Goal: Task Accomplishment & Management: Use online tool/utility

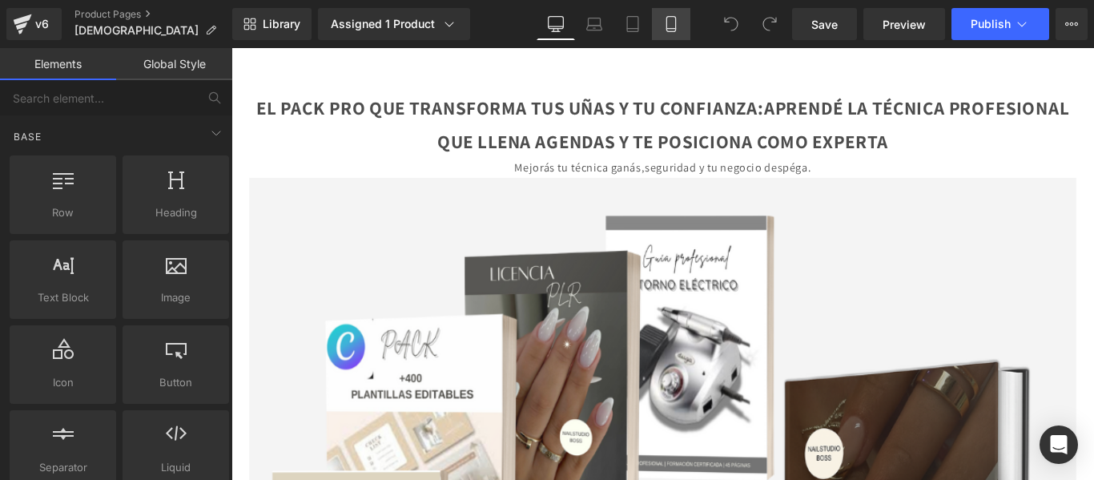
click at [680, 15] on link "Mobile" at bounding box center [671, 24] width 38 height 32
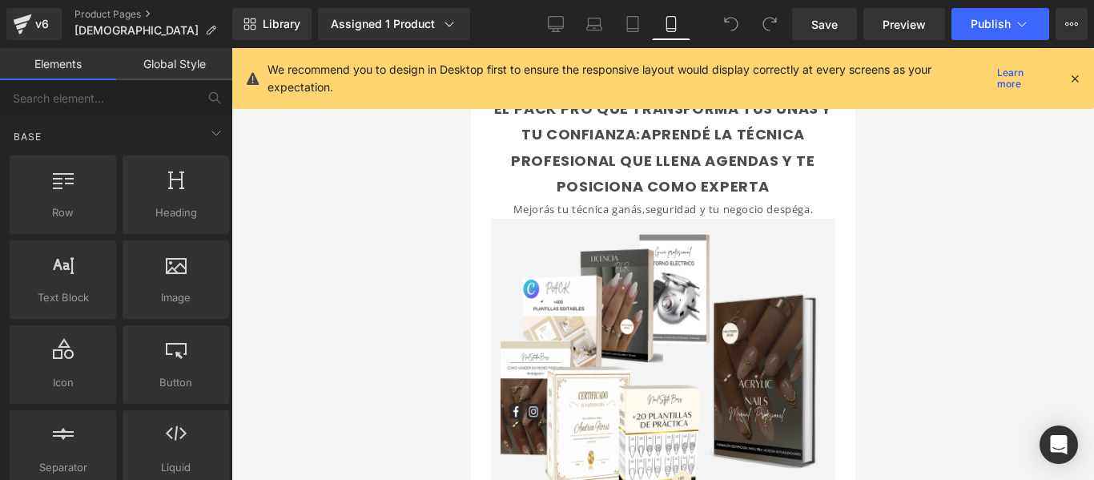
click at [1077, 78] on icon at bounding box center [1075, 78] width 14 height 14
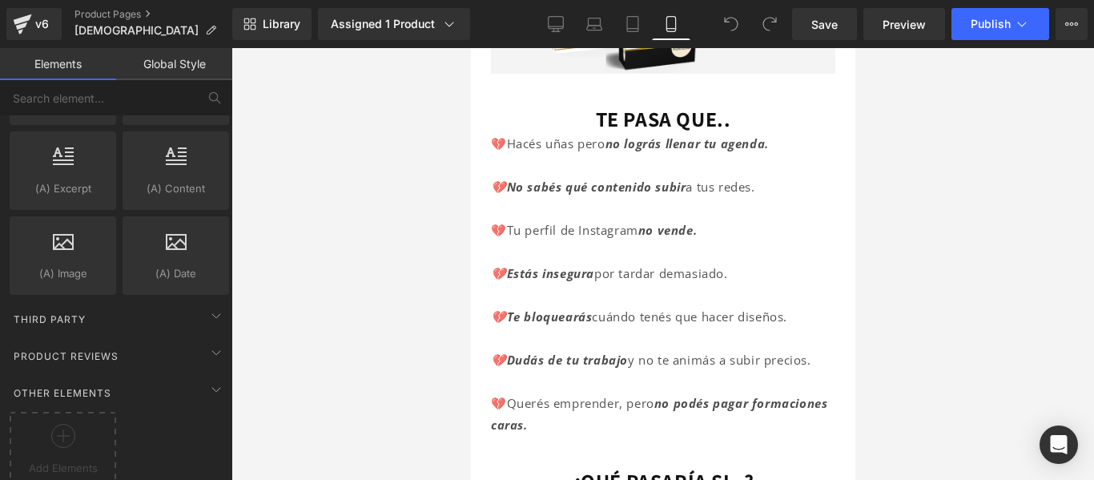
scroll to position [3169, 0]
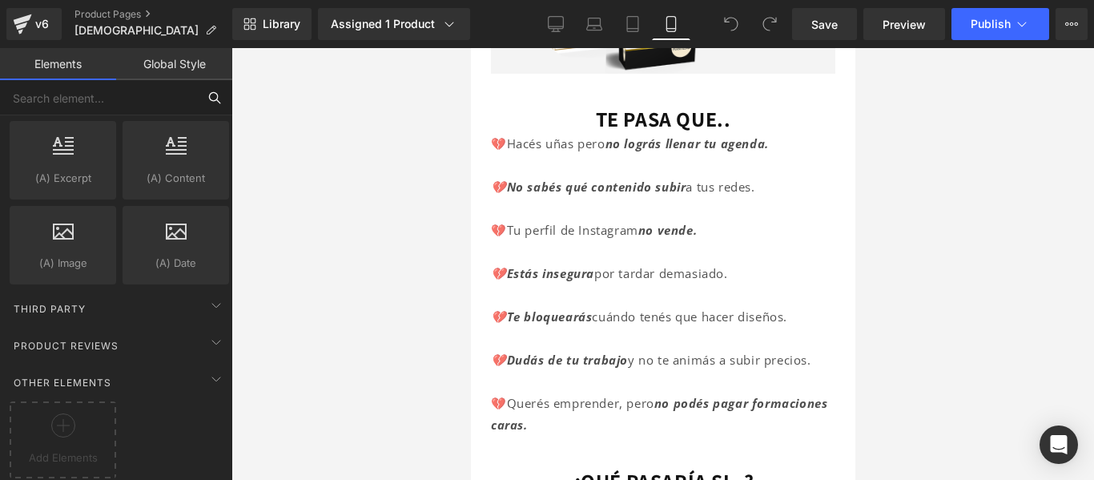
click at [130, 95] on input "text" at bounding box center [98, 97] width 197 height 35
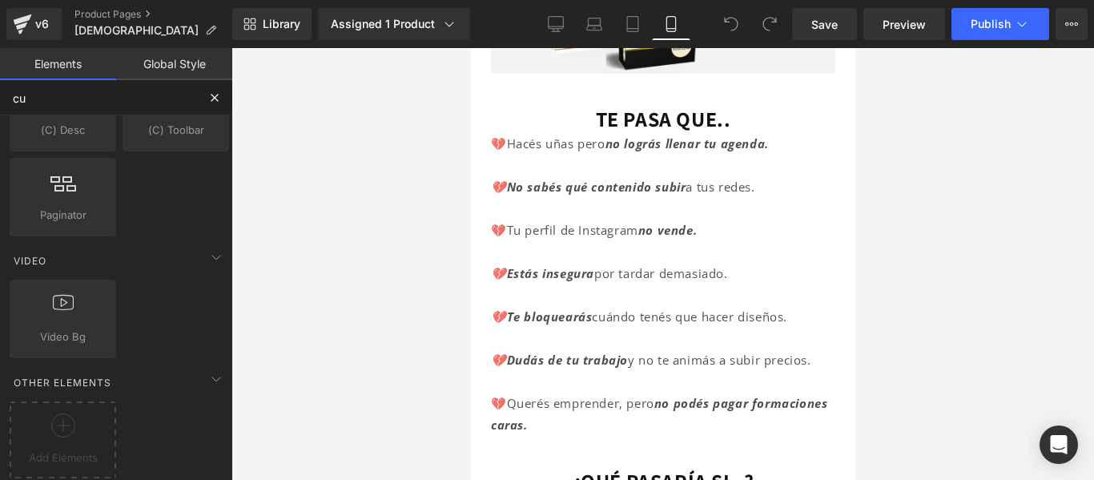
scroll to position [0, 0]
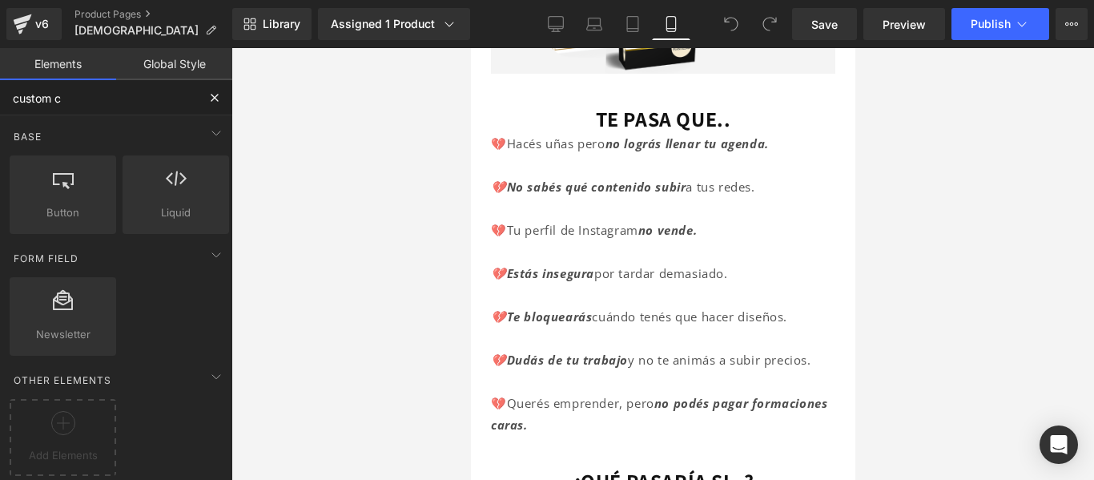
type input "custom co"
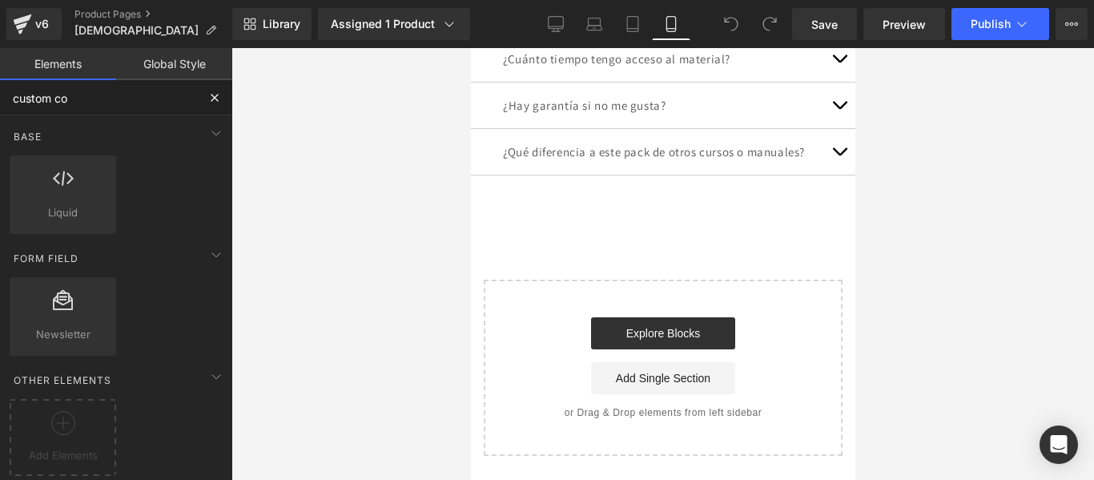
scroll to position [6782, 0]
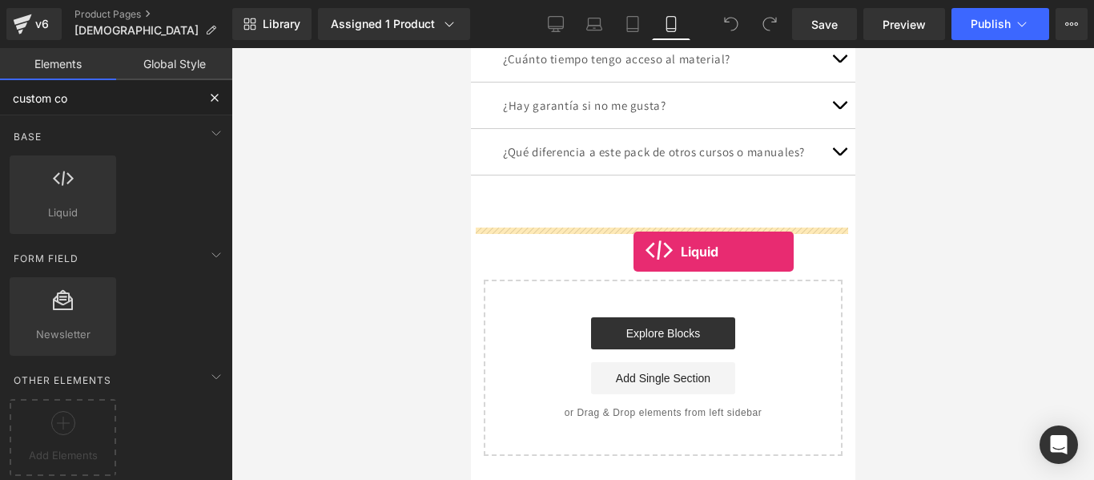
drag, startPoint x: 541, startPoint y: 208, endPoint x: 632, endPoint y: 252, distance: 101.0
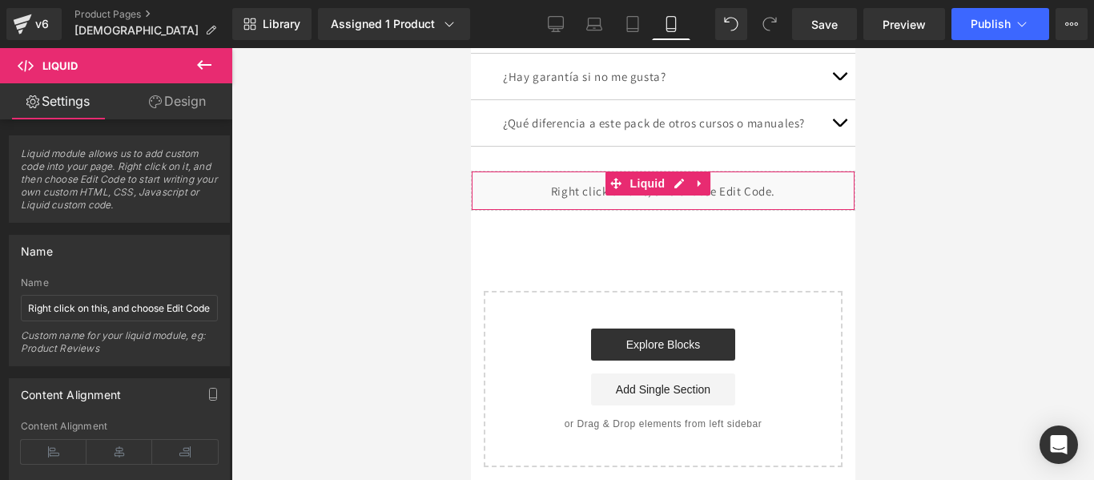
click at [586, 211] on div "Liquid" at bounding box center [662, 191] width 384 height 40
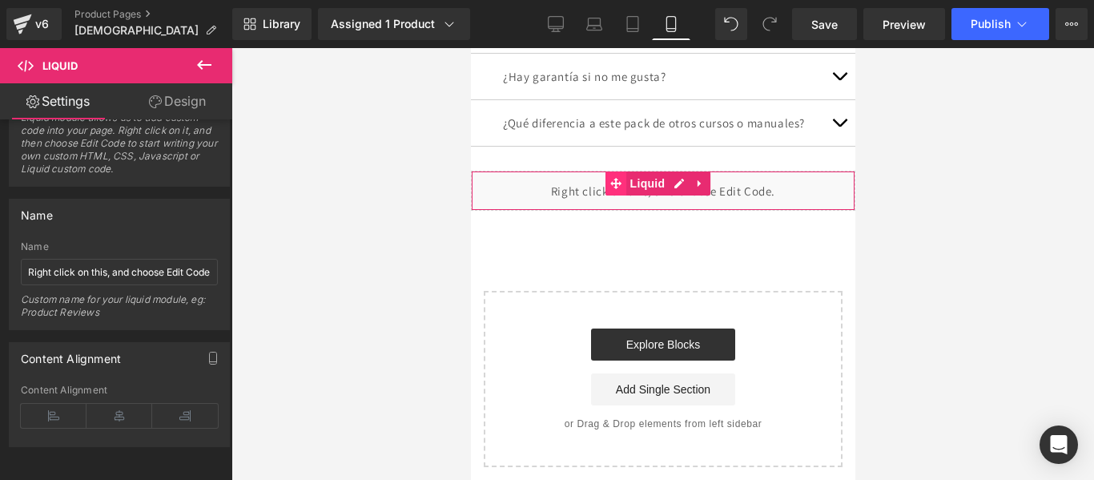
click at [622, 195] on span at bounding box center [615, 183] width 21 height 24
click at [699, 189] on icon at bounding box center [699, 183] width 11 height 12
click at [732, 187] on icon at bounding box center [731, 183] width 3 height 7
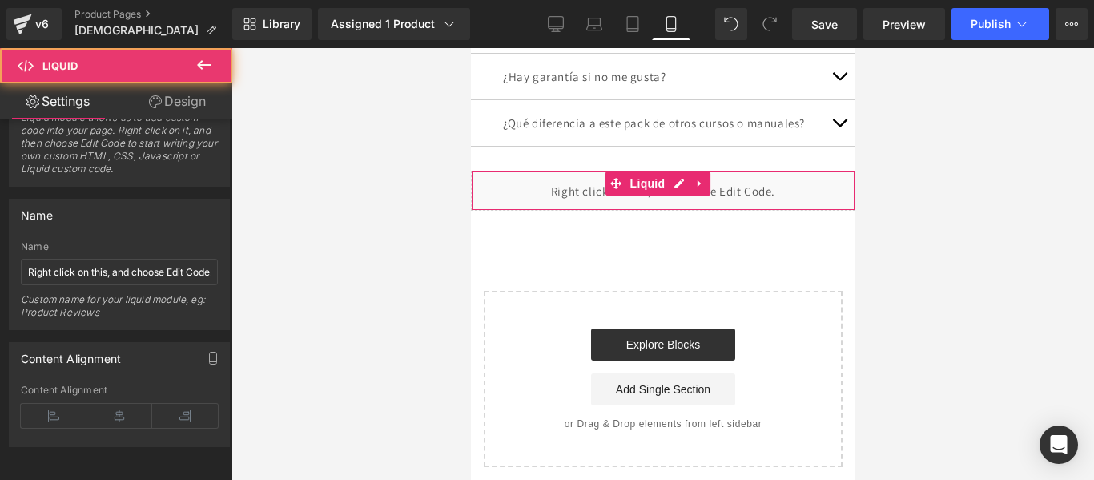
click at [747, 211] on div "Liquid" at bounding box center [662, 191] width 384 height 40
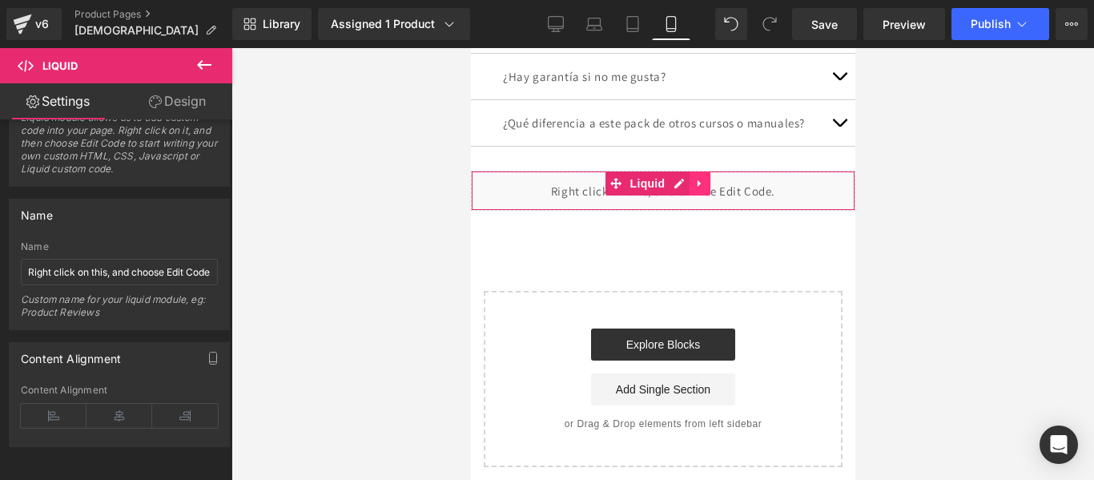
click at [700, 187] on icon at bounding box center [698, 183] width 3 height 7
click at [710, 189] on icon at bounding box center [709, 183] width 11 height 11
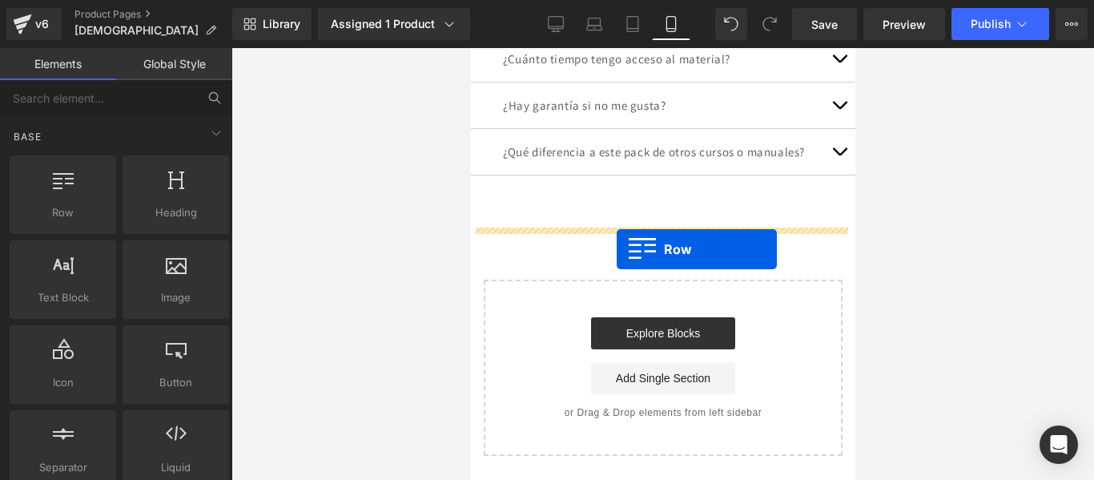
drag, startPoint x: 518, startPoint y: 233, endPoint x: 616, endPoint y: 249, distance: 99.0
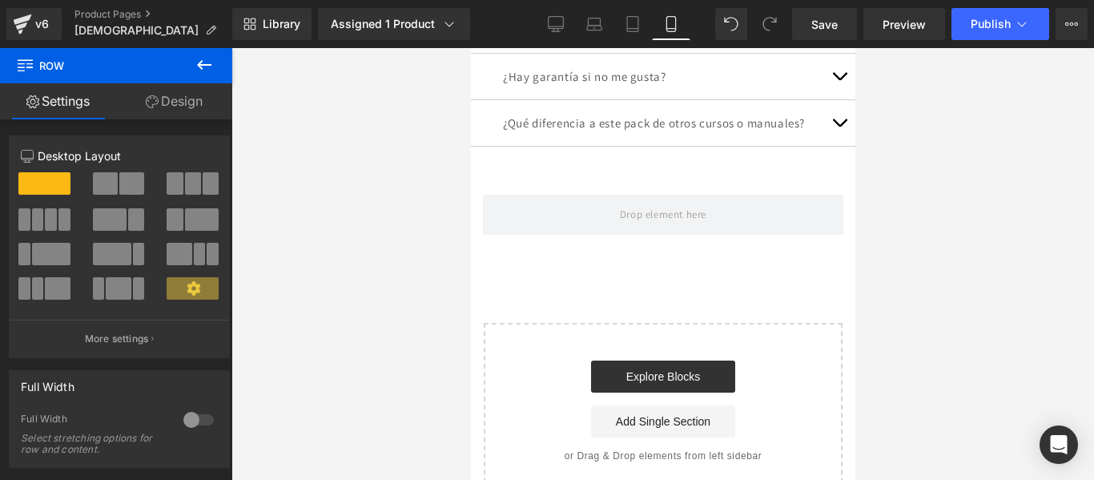
click at [210, 61] on icon at bounding box center [204, 64] width 19 height 19
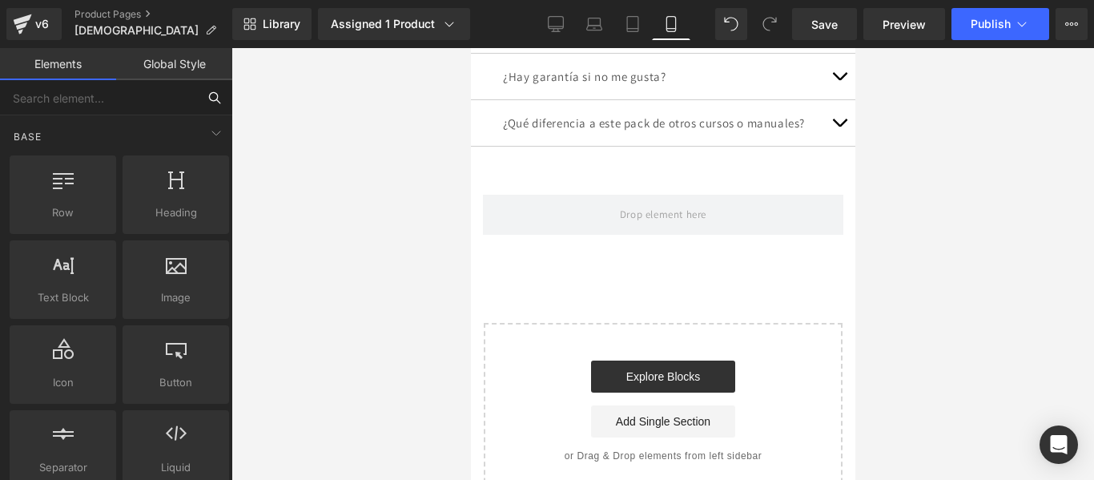
click at [133, 96] on input "text" at bounding box center [98, 97] width 197 height 35
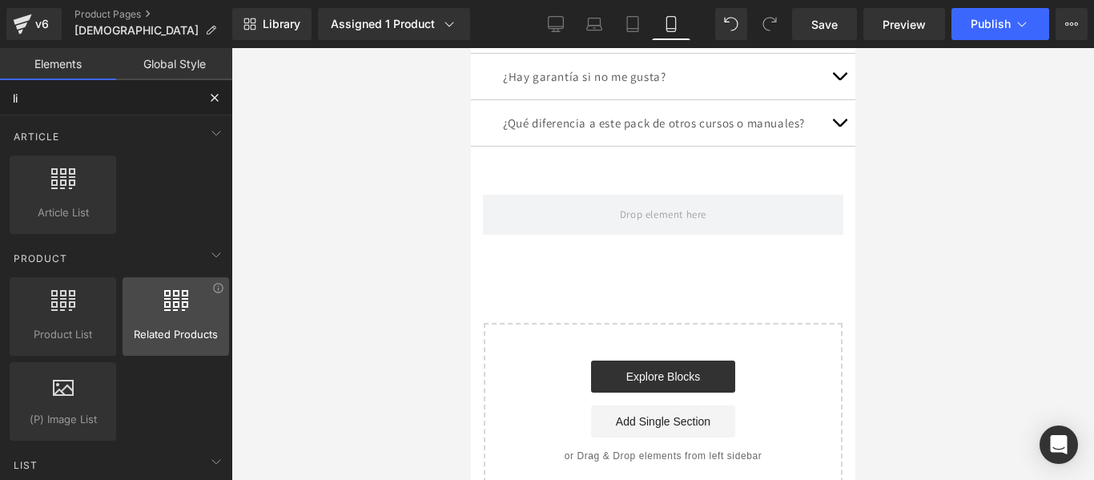
type input "liq"
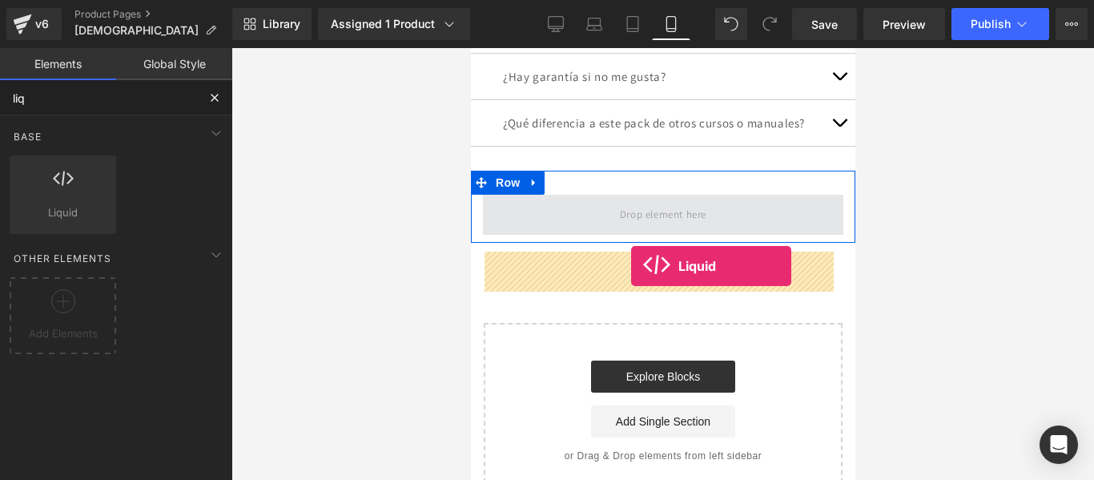
drag, startPoint x: 537, startPoint y: 248, endPoint x: 626, endPoint y: 267, distance: 90.2
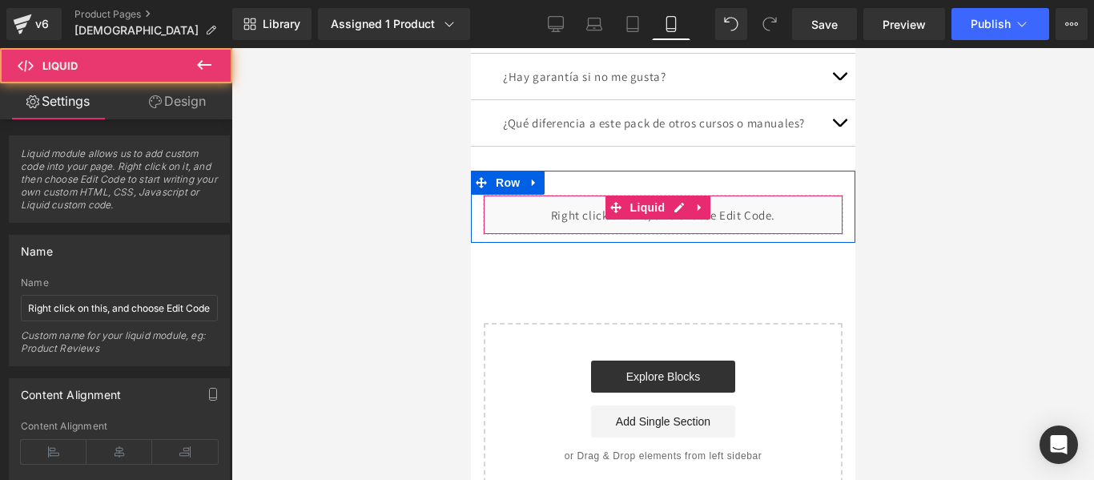
click at [570, 235] on div "Liquid" at bounding box center [662, 215] width 360 height 40
click at [703, 213] on icon at bounding box center [699, 207] width 11 height 12
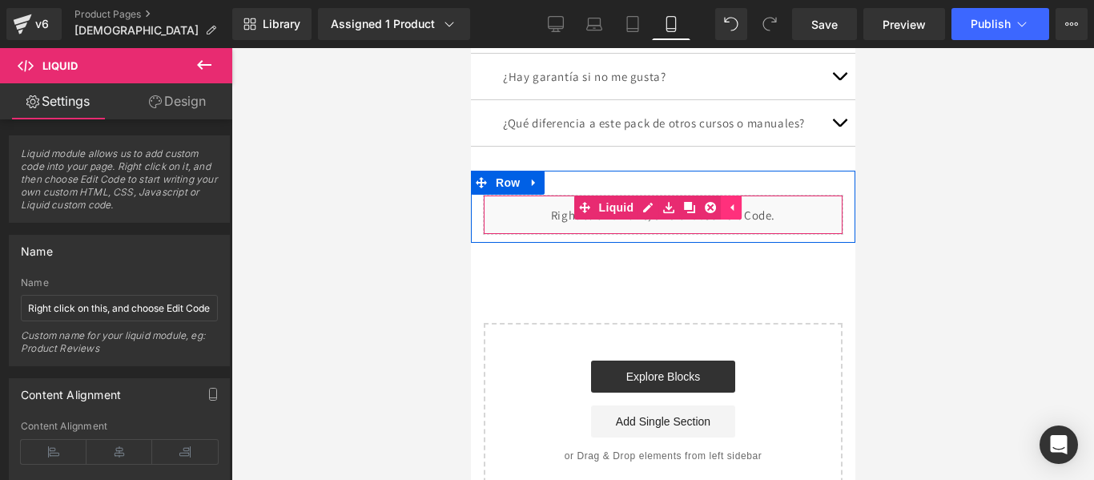
click at [725, 213] on icon at bounding box center [730, 207] width 11 height 12
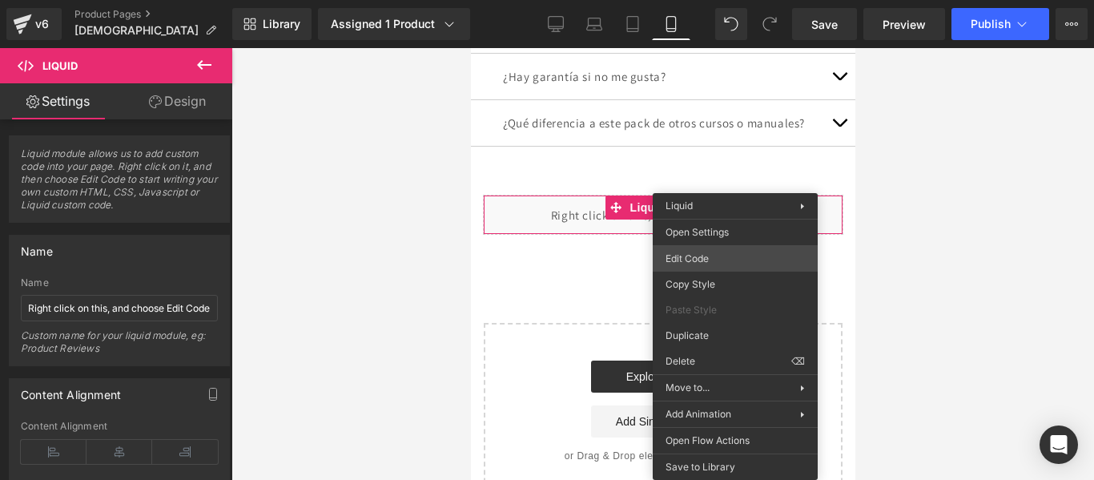
click at [716, 0] on div "Liquid You are previewing how the will restyle your page. You can not edit Elem…" at bounding box center [547, 0] width 1094 height 0
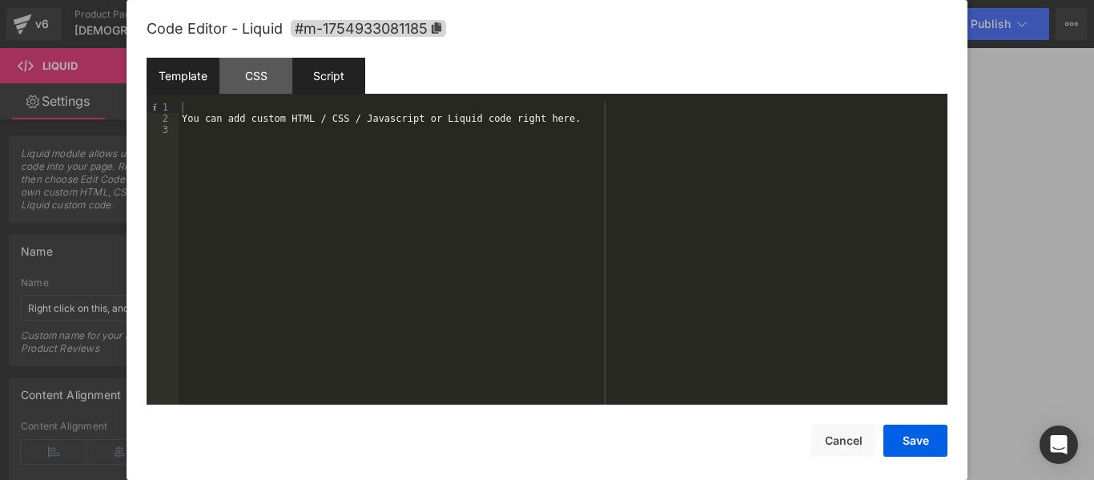
click at [335, 76] on div "Script" at bounding box center [328, 76] width 73 height 36
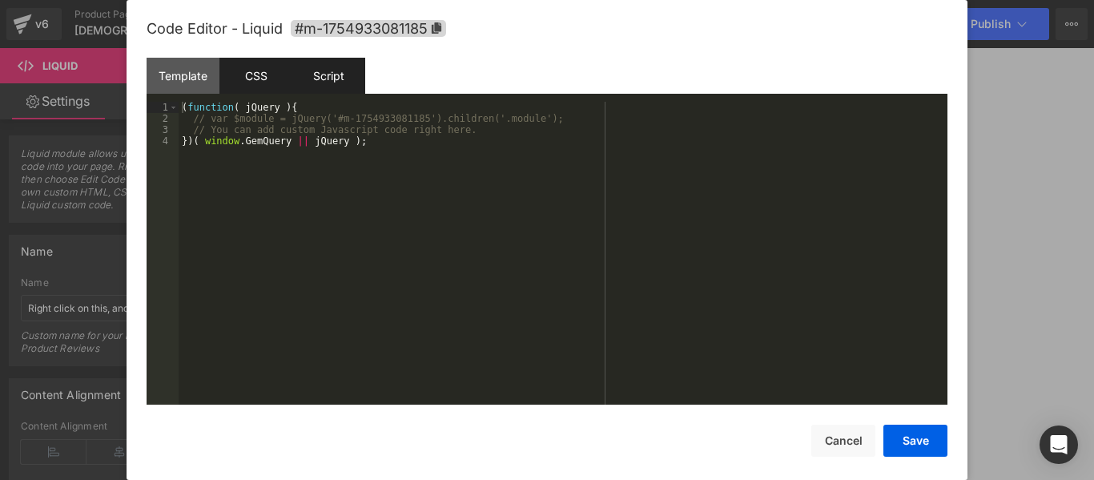
click at [266, 74] on div "CSS" at bounding box center [255, 76] width 73 height 36
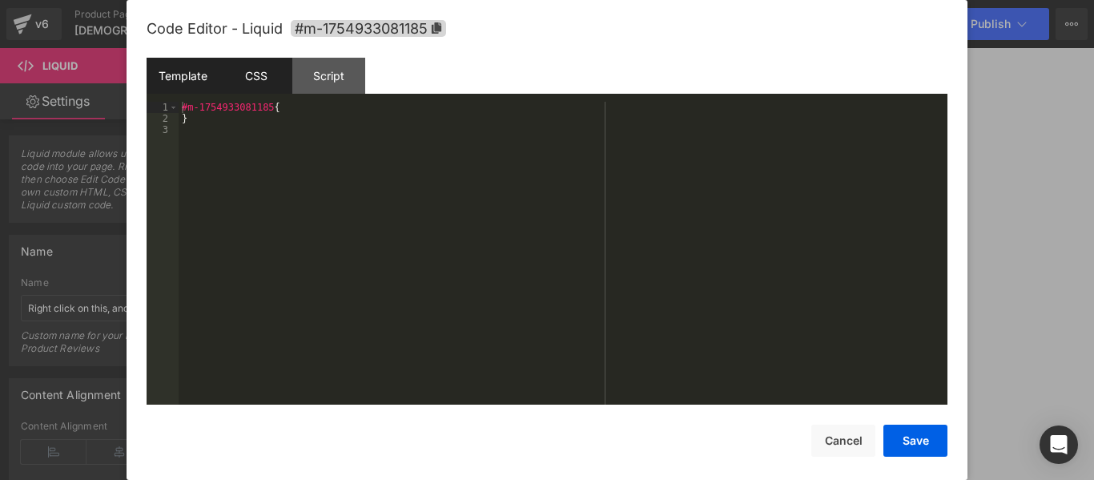
click at [179, 74] on div "Template" at bounding box center [183, 76] width 73 height 36
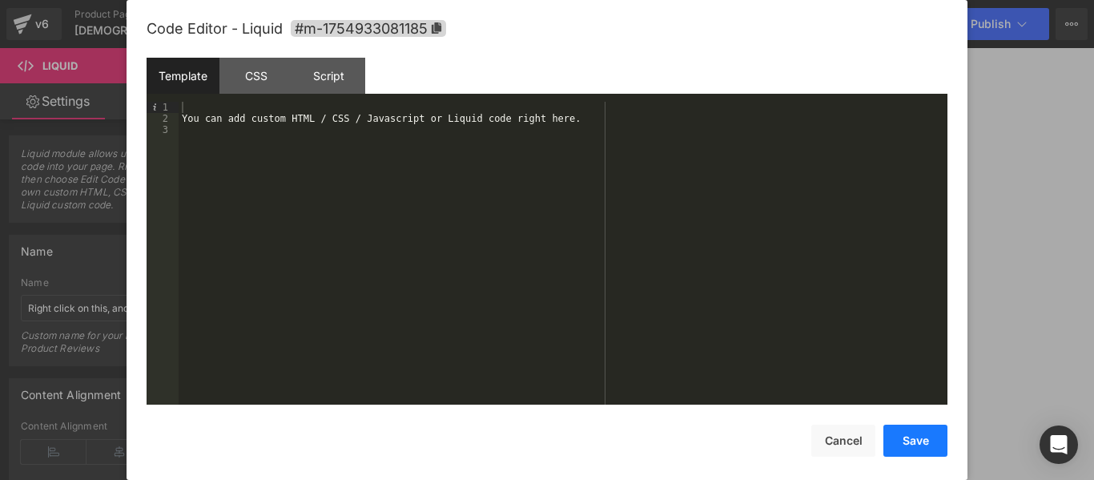
click at [913, 440] on button "Save" at bounding box center [915, 441] width 64 height 32
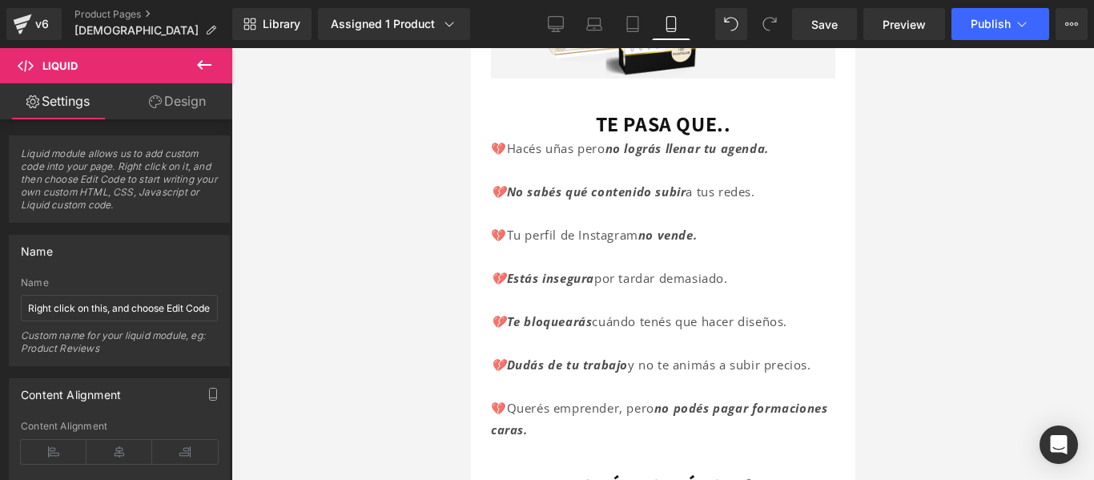
scroll to position [429, 0]
click at [658, 316] on font "cuándo tenés que hacer diseños." at bounding box center [688, 320] width 195 height 16
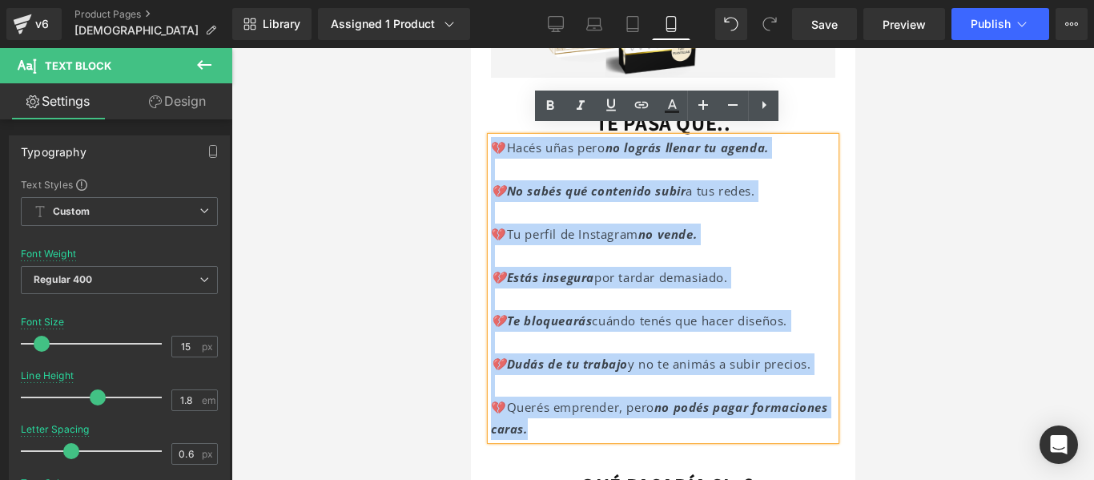
drag, startPoint x: 614, startPoint y: 421, endPoint x: 494, endPoint y: 131, distance: 313.1
click at [494, 137] on div "💔Hacés uñas pero no lográs llenar tu agenda. 💔No sabés qué contenido subir a tu…" at bounding box center [662, 288] width 344 height 303
copy div "💔Hacés uñas pero no lográs llenar tu agenda. 💔No sabés qué contenido subir a tu…"
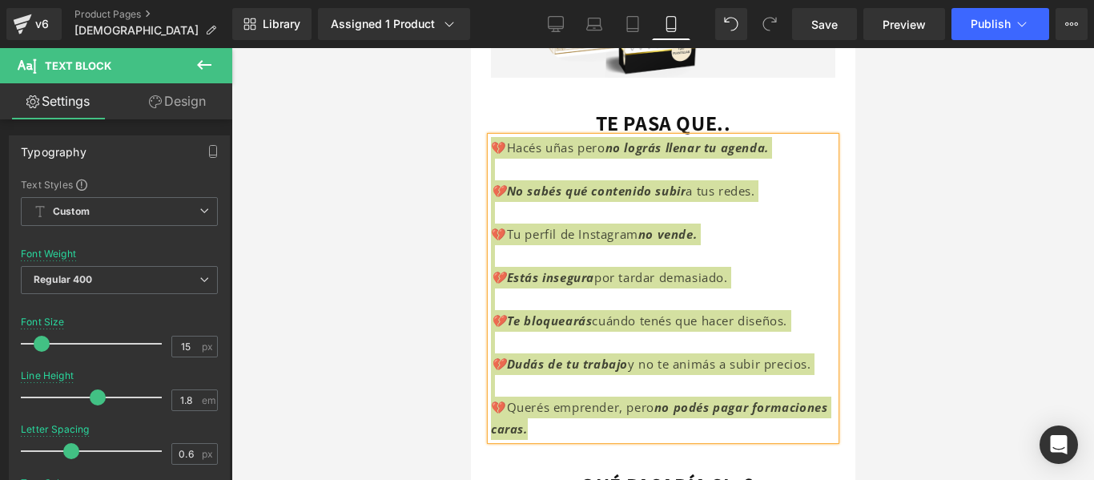
click at [920, 297] on div at bounding box center [662, 264] width 863 height 432
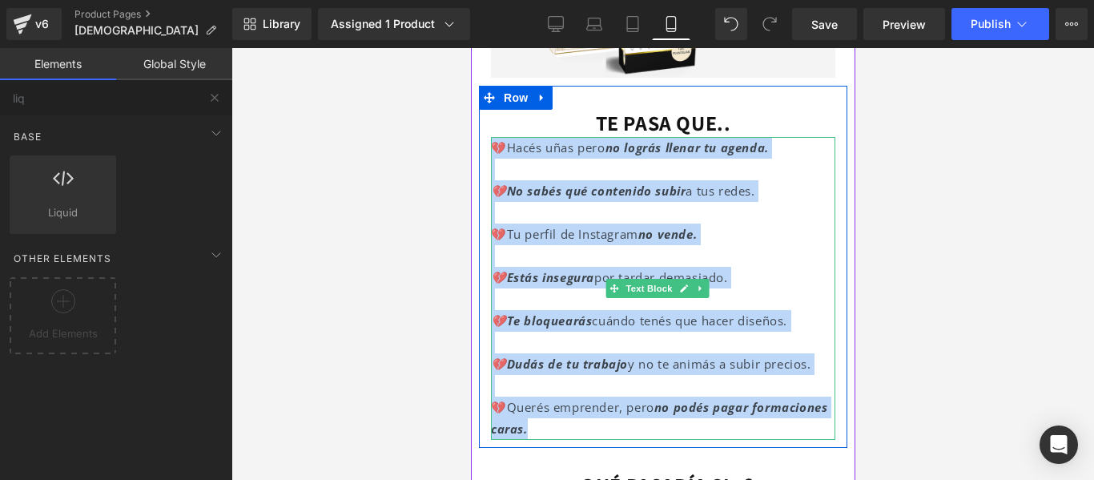
click at [739, 274] on p "💔Estás insegura por tardar demasiado." at bounding box center [662, 278] width 344 height 22
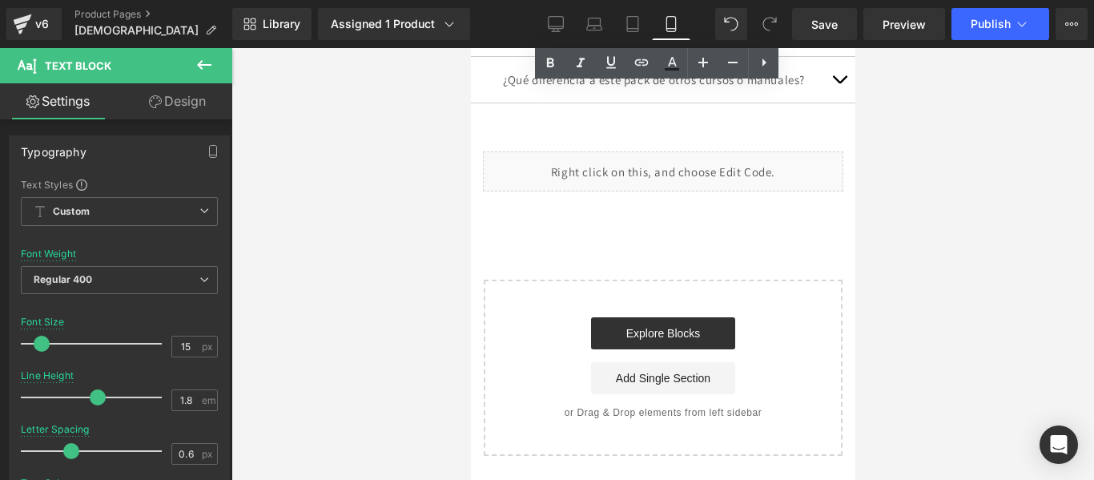
scroll to position [6834, 0]
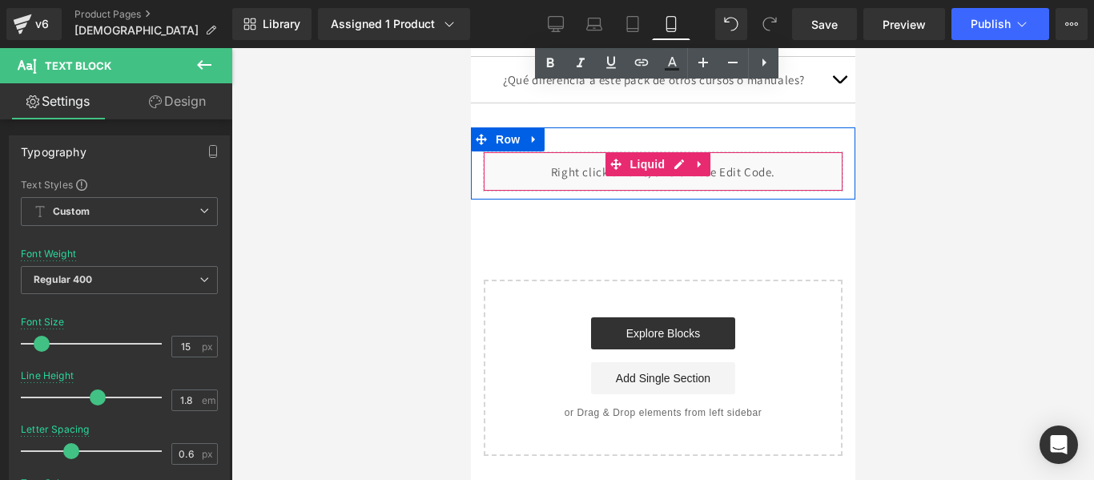
click at [569, 191] on div "Liquid" at bounding box center [662, 171] width 360 height 40
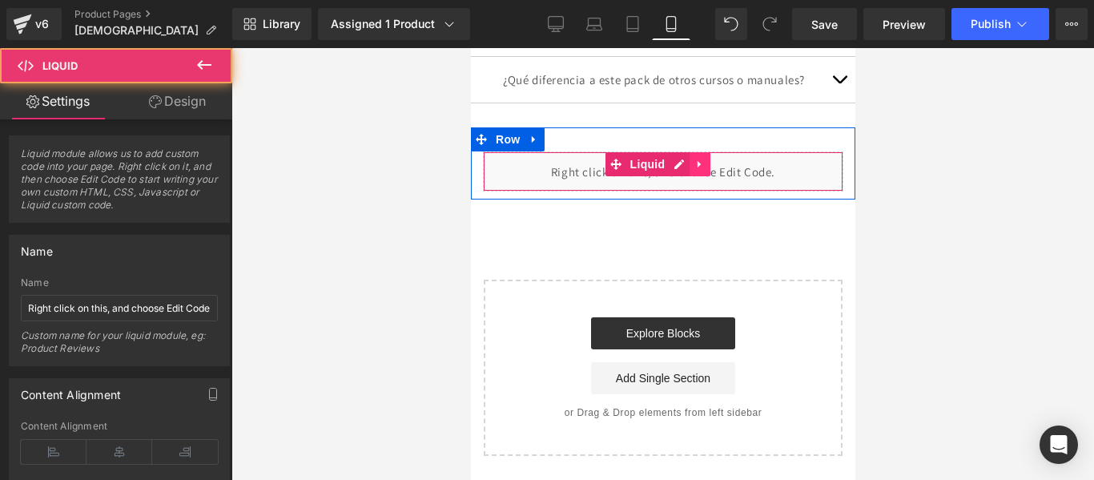
click at [690, 176] on link at bounding box center [699, 164] width 21 height 24
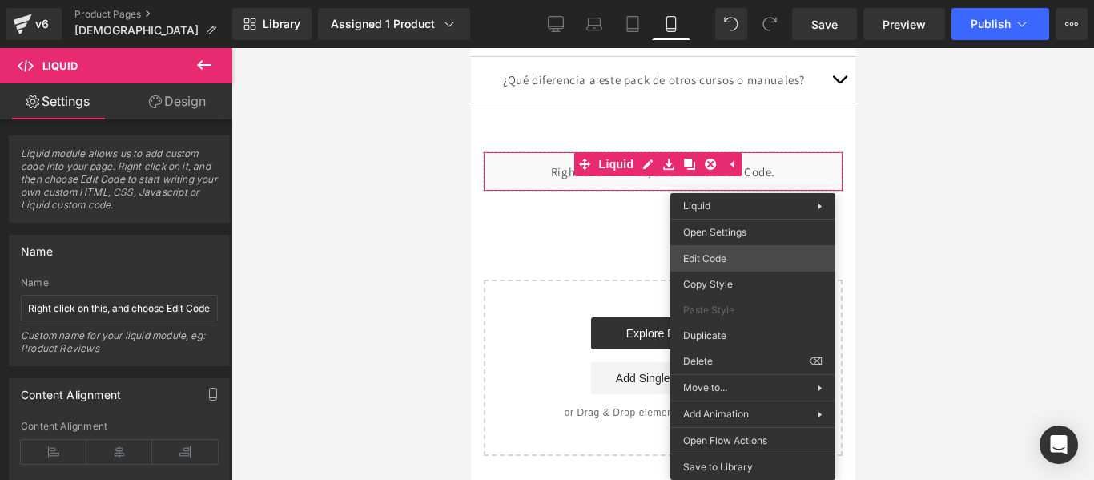
click at [714, 0] on div "Liquid You are previewing how the will restyle your page. You can not edit Elem…" at bounding box center [547, 0] width 1094 height 0
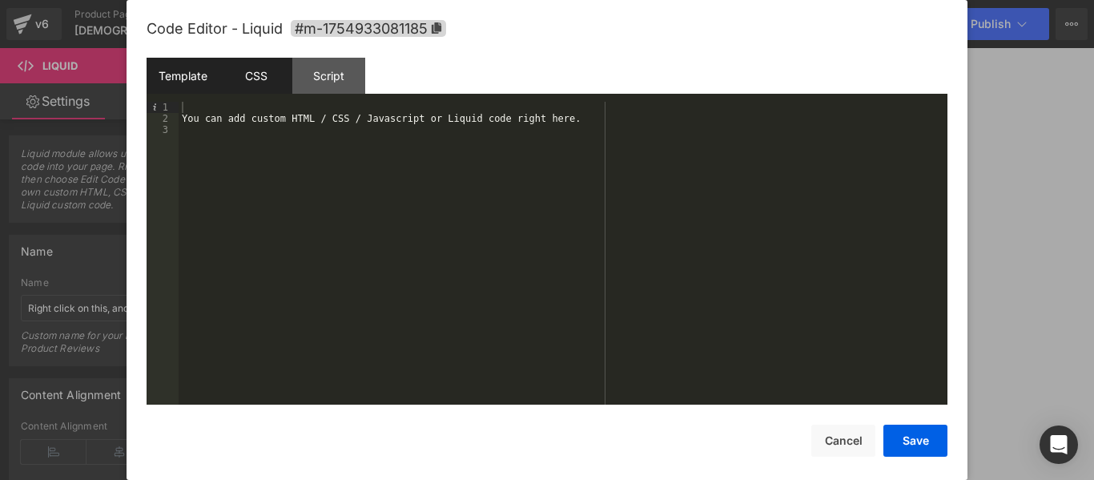
click at [260, 75] on div "CSS" at bounding box center [255, 76] width 73 height 36
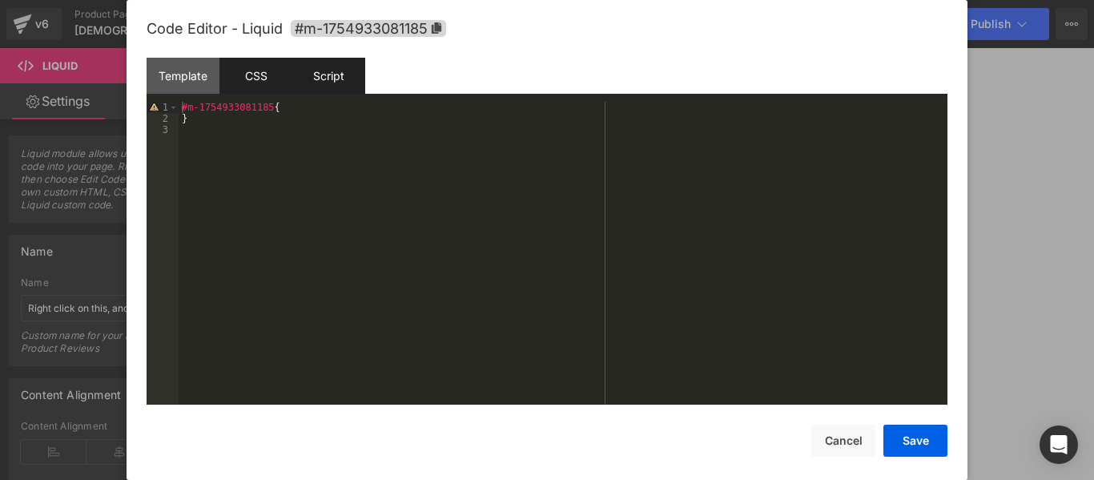
click at [336, 83] on div "Script" at bounding box center [328, 76] width 73 height 36
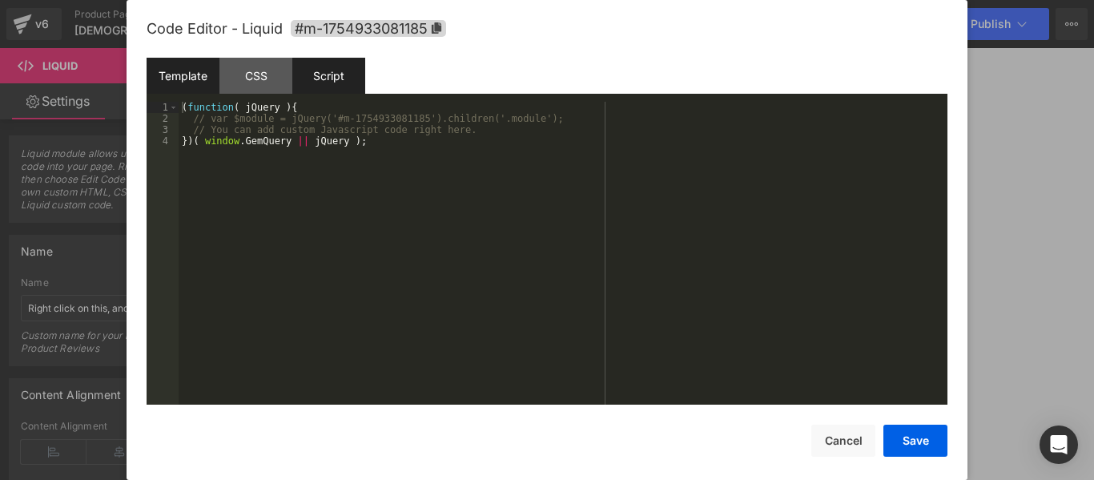
click at [184, 78] on div "Template" at bounding box center [183, 76] width 73 height 36
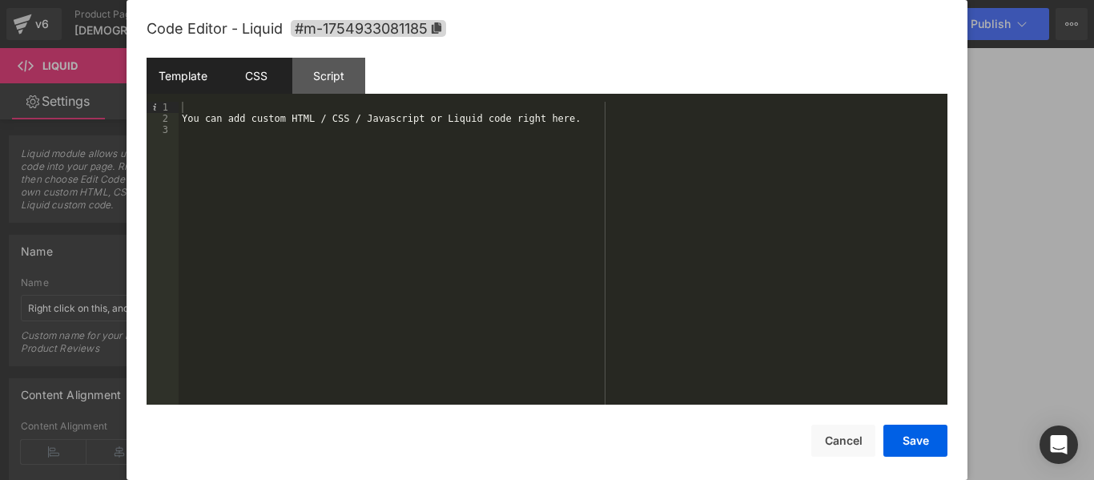
click at [260, 82] on div "CSS" at bounding box center [255, 76] width 73 height 36
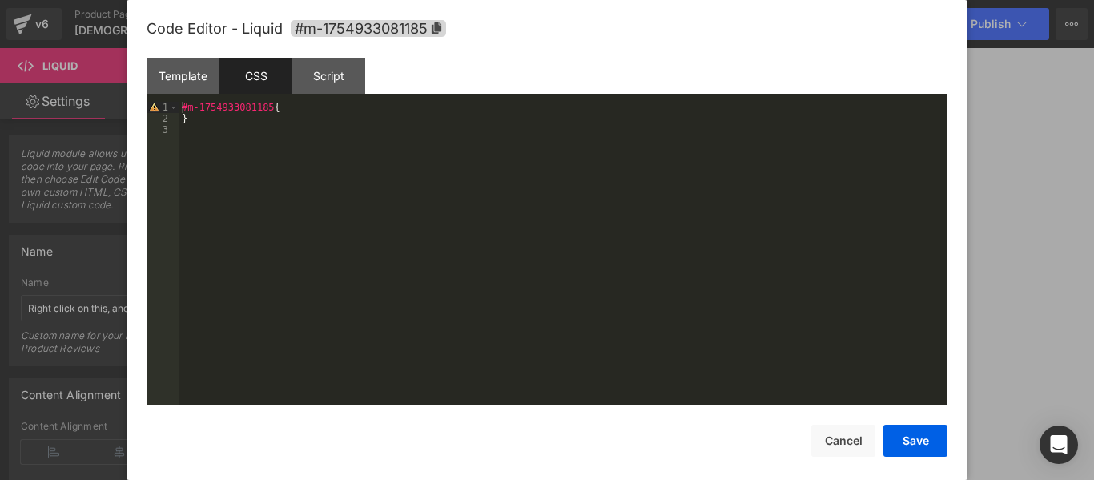
click at [316, 147] on div "#m-1754933081185 { }" at bounding box center [563, 264] width 769 height 325
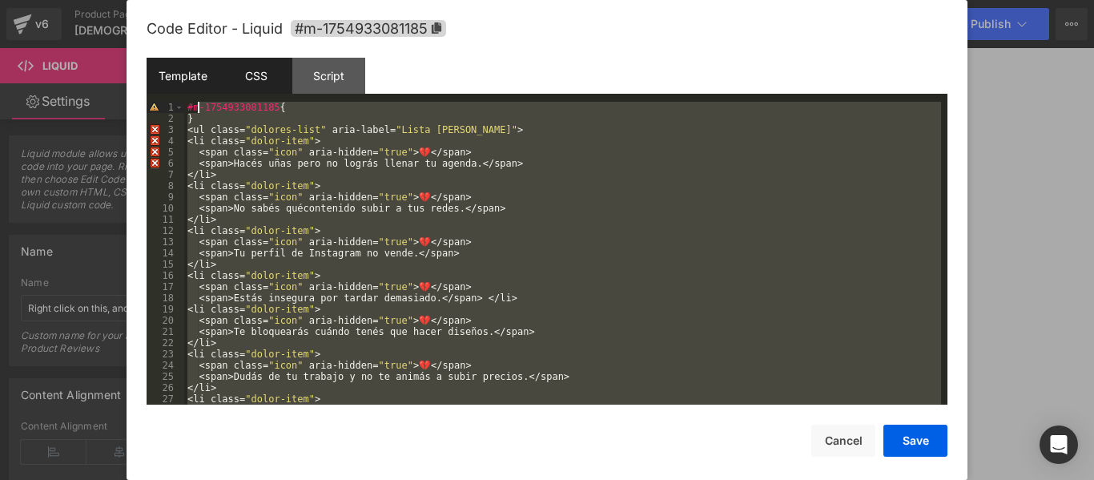
scroll to position [0, 0]
drag, startPoint x: 263, startPoint y: 398, endPoint x: 203, endPoint y: 76, distance: 327.6
click at [203, 76] on div "Template CSS Script Data 1 2 3 You can add custom HTML / CSS / Javascript or Li…" at bounding box center [547, 231] width 801 height 347
click at [163, 77] on div "Template" at bounding box center [183, 76] width 73 height 36
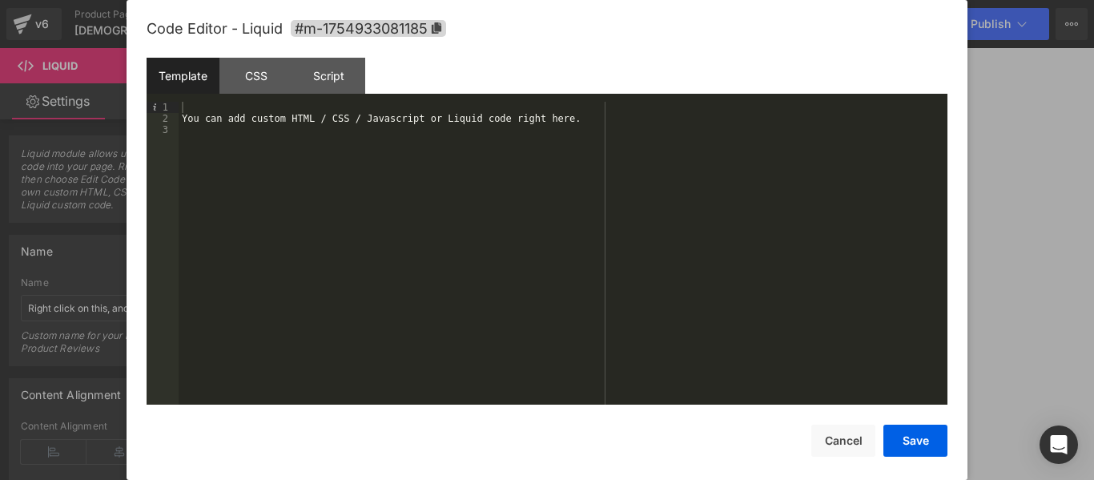
click at [372, 185] on div "You can add custom HTML / CSS / Javascript or Liquid code right here." at bounding box center [563, 264] width 769 height 325
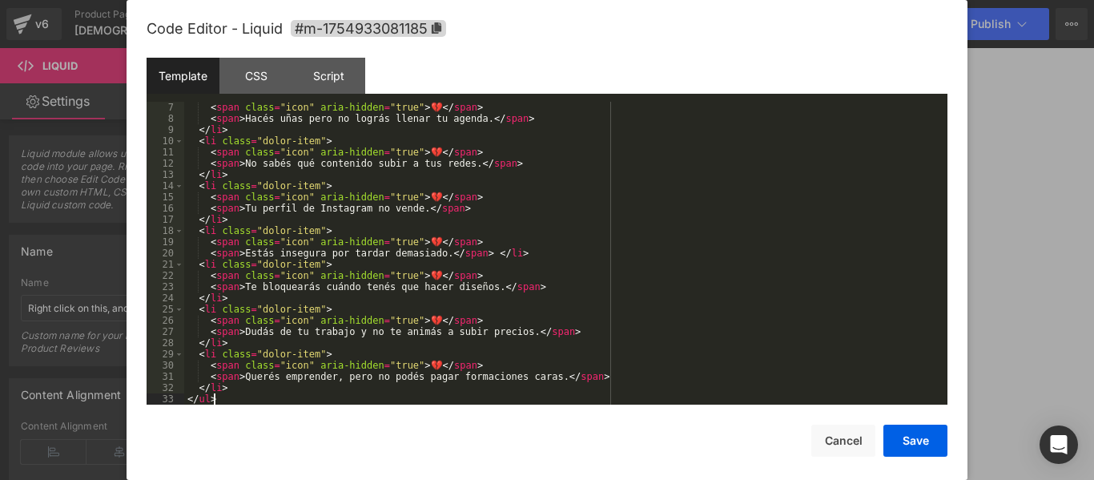
scroll to position [67, 0]
click at [272, 81] on div "CSS" at bounding box center [255, 76] width 73 height 36
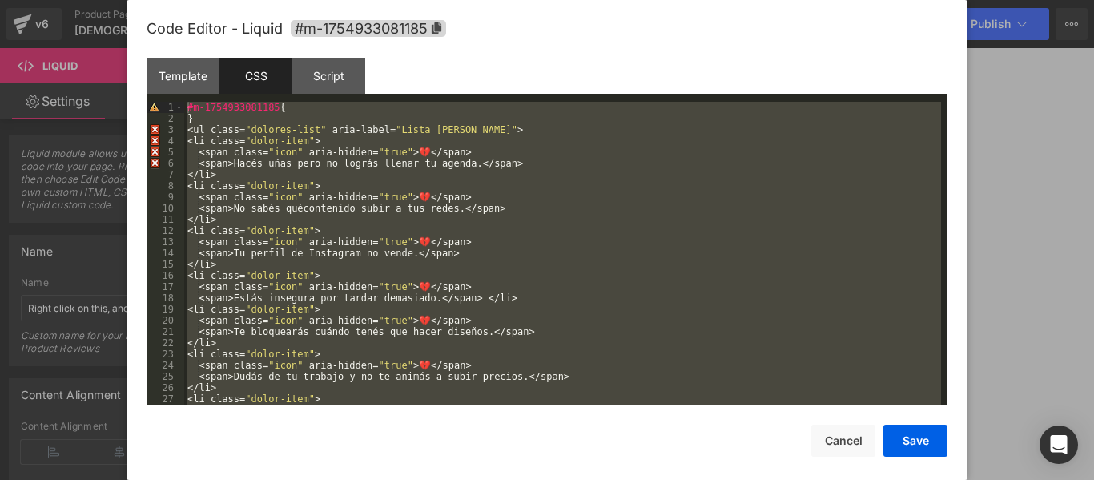
click at [471, 317] on div "#m-1754933081185 { } < ul class = " dolores-list " aria-label = " Lista [PERSON…" at bounding box center [562, 253] width 757 height 303
drag, startPoint x: 262, startPoint y: 396, endPoint x: 211, endPoint y: 78, distance: 322.9
click at [211, 78] on div "Template CSS Script Data 7 8 9 10 11 12 13 14 15 16 17 18 19 20 21 22 23 24 25 …" at bounding box center [547, 231] width 801 height 347
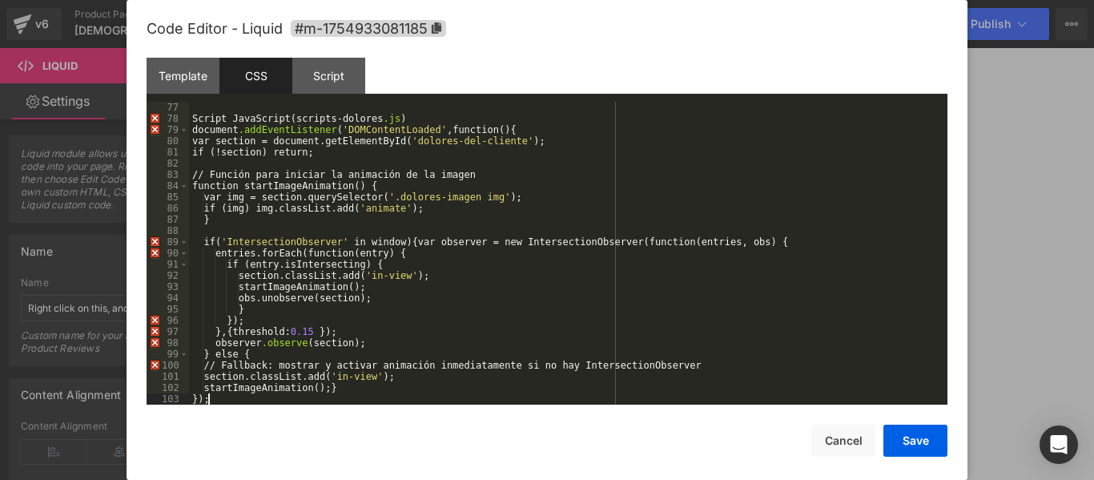
scroll to position [852, 0]
click at [358, 62] on div "Script" at bounding box center [328, 76] width 73 height 36
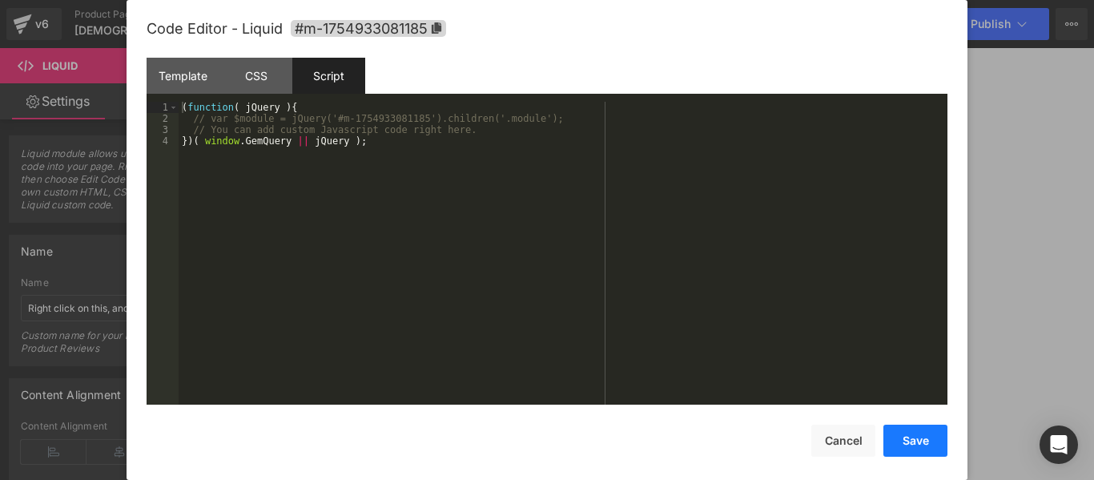
click at [922, 430] on button "Save" at bounding box center [915, 441] width 64 height 32
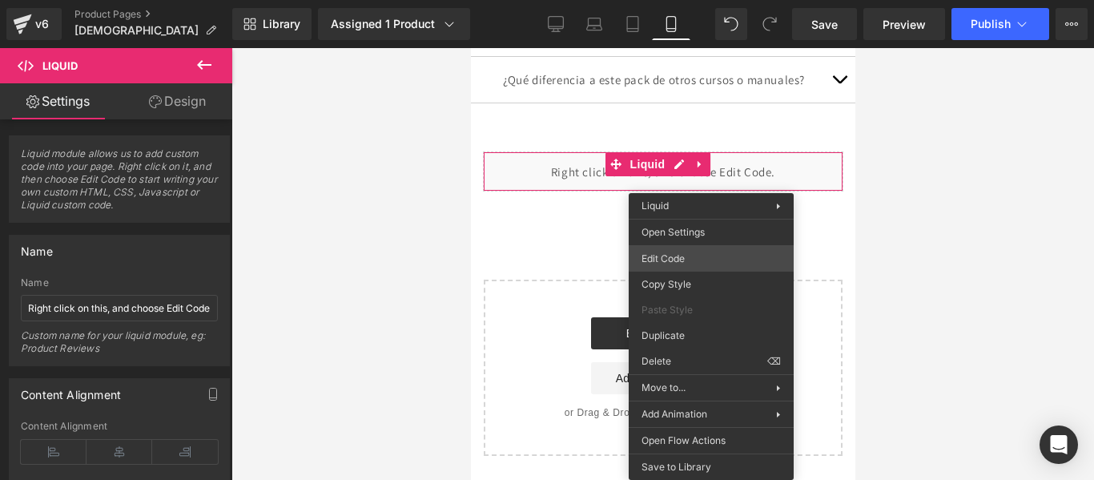
click at [703, 0] on div "Liquid You are previewing how the will restyle your page. You can not edit Elem…" at bounding box center [547, 0] width 1094 height 0
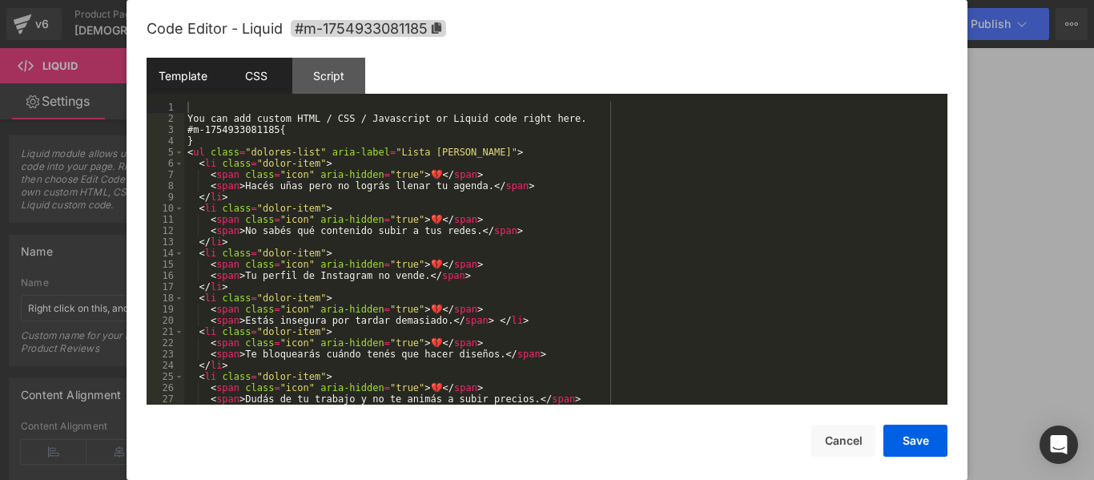
click at [261, 68] on div "CSS" at bounding box center [255, 76] width 73 height 36
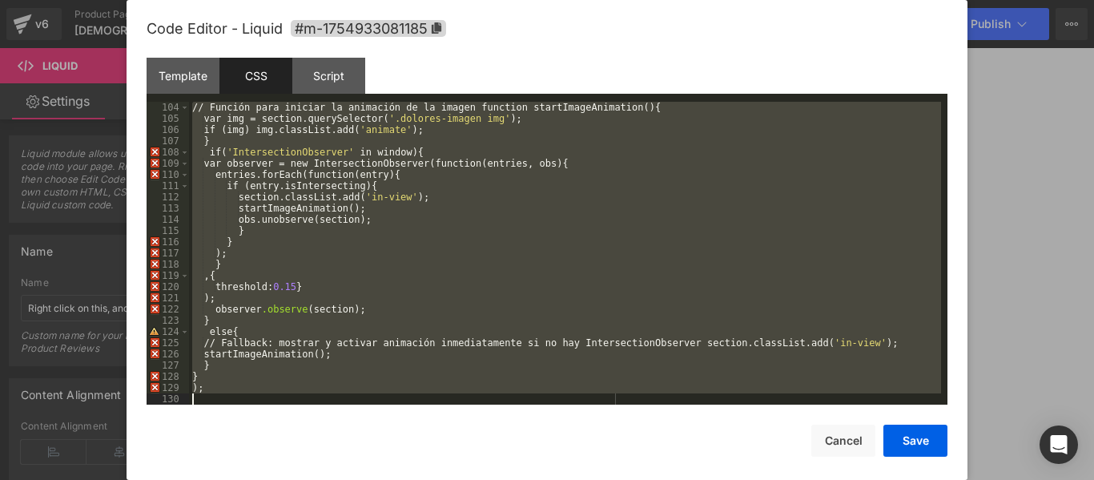
scroll to position [1155, 0]
drag, startPoint x: 191, startPoint y: 247, endPoint x: 548, endPoint y: 432, distance: 401.6
click at [548, 432] on div "Code Editor - Liquid #m-1754933081185 Template CSS Script Data 1 2 3 4 5 6 7 8 …" at bounding box center [547, 254] width 801 height 508
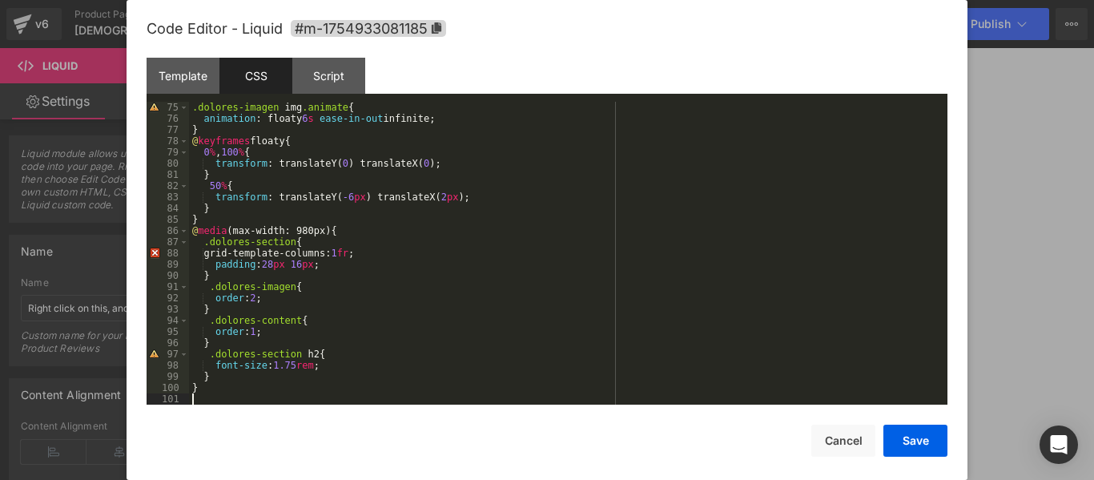
scroll to position [830, 0]
click at [352, 66] on div "Script" at bounding box center [328, 76] width 73 height 36
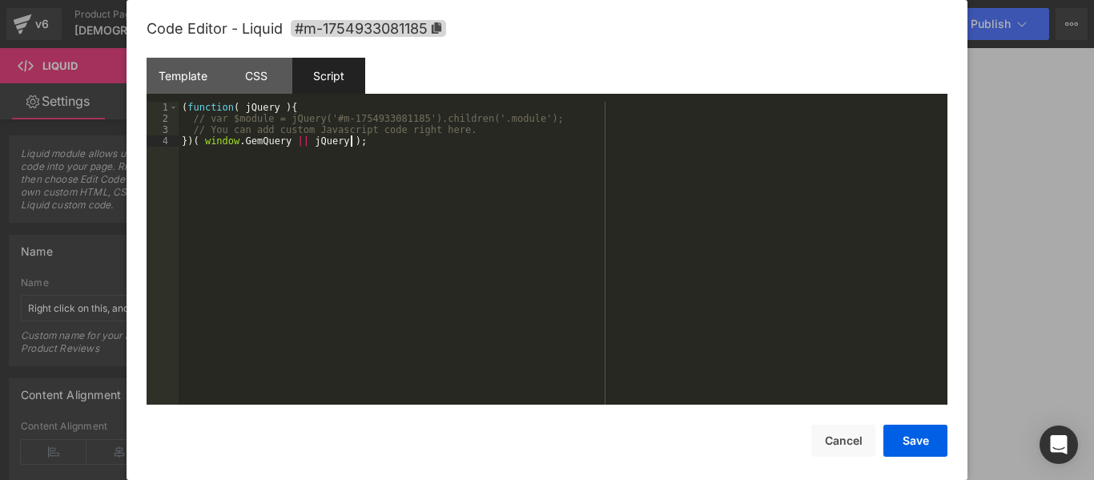
click at [308, 191] on div "( function ( jQuery ) { // var $module = jQuery('#m-1754933081185').children('.…" at bounding box center [563, 264] width 769 height 325
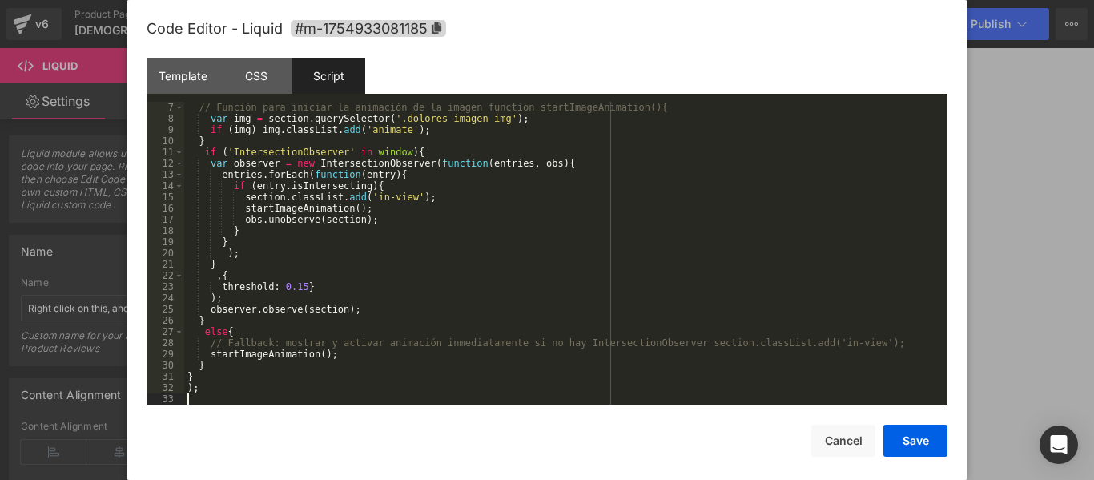
scroll to position [67, 0]
click at [925, 436] on button "Save" at bounding box center [915, 441] width 64 height 32
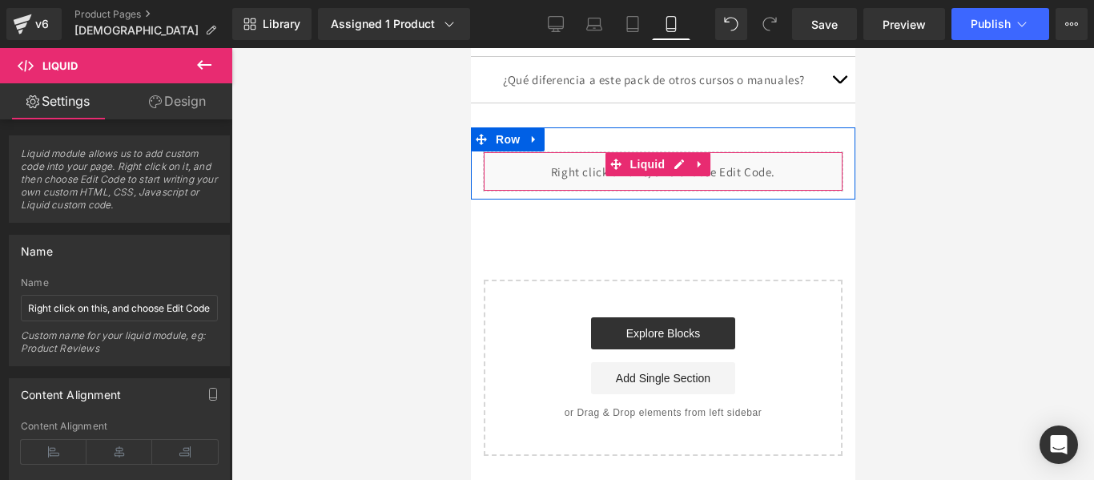
click at [763, 191] on div "Liquid" at bounding box center [662, 171] width 360 height 40
